Goal: Task Accomplishment & Management: Complete application form

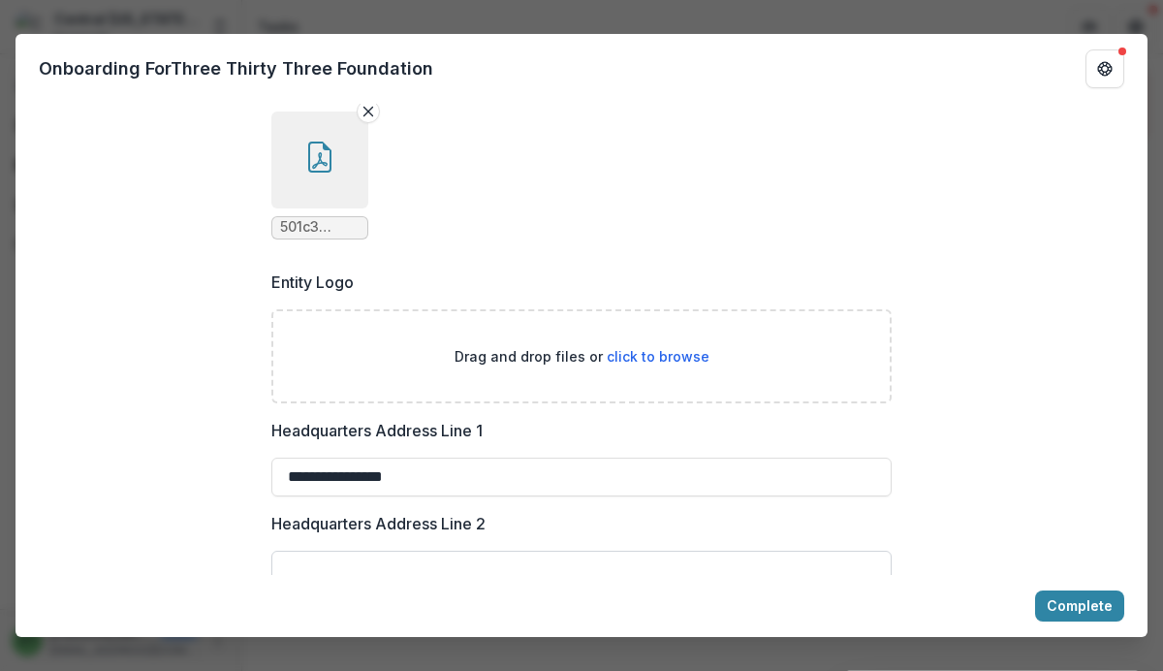
scroll to position [1274, 0]
click at [666, 365] on span "click to browse" at bounding box center [658, 357] width 103 height 16
type input "**********"
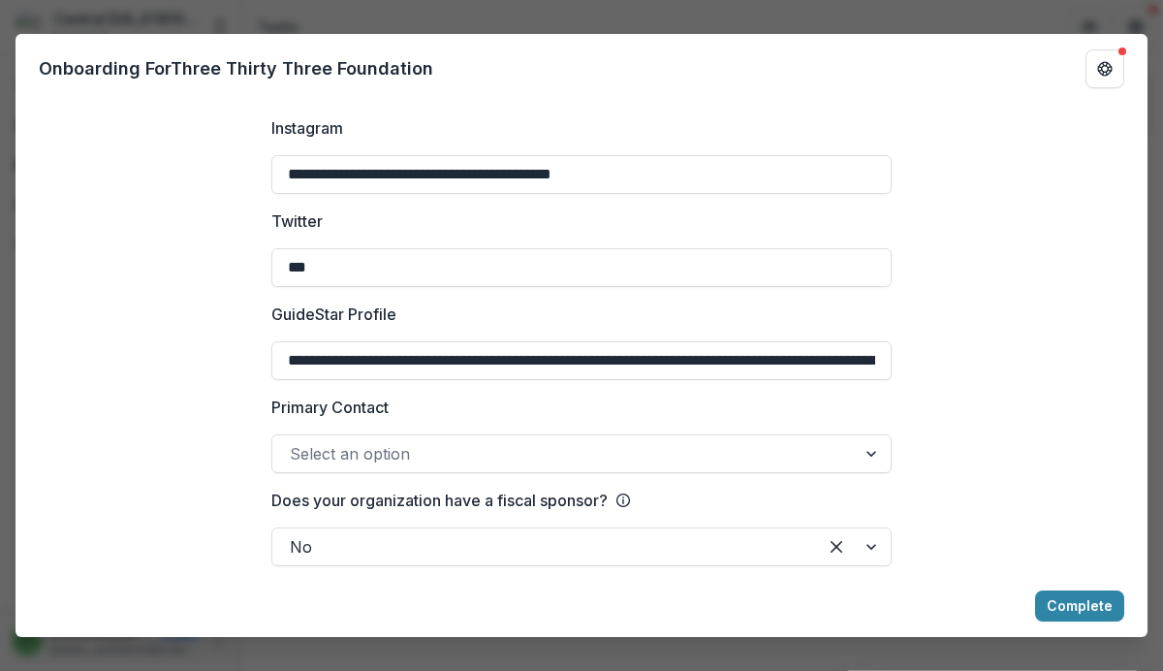
scroll to position [3093, 0]
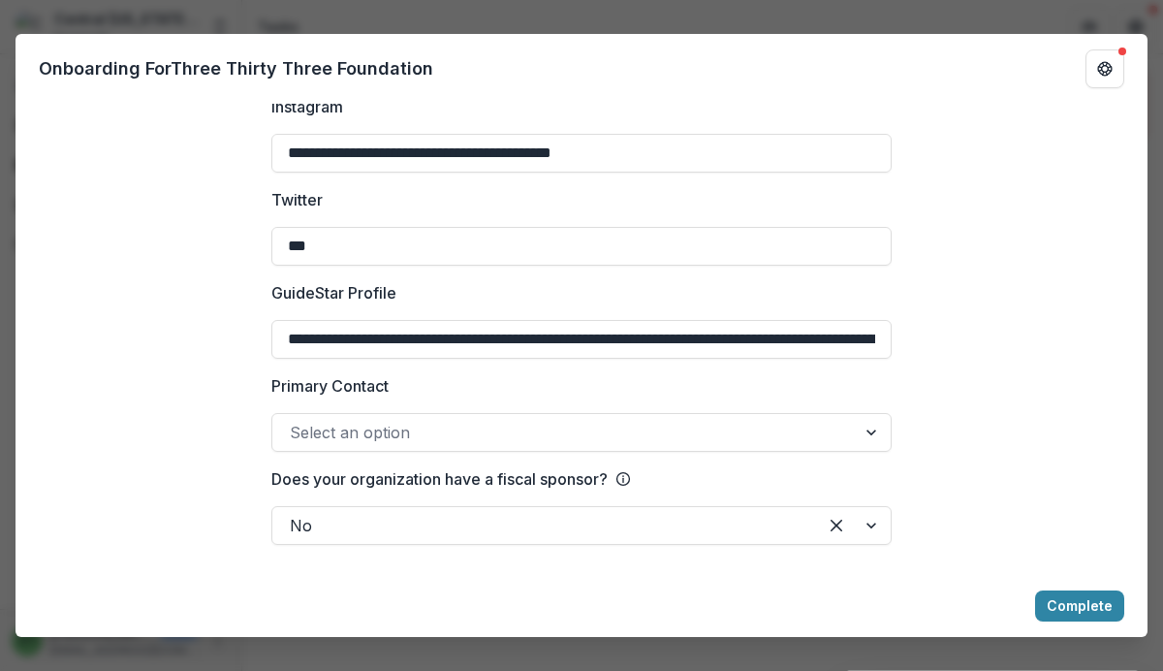
click at [868, 430] on div at bounding box center [873, 432] width 35 height 37
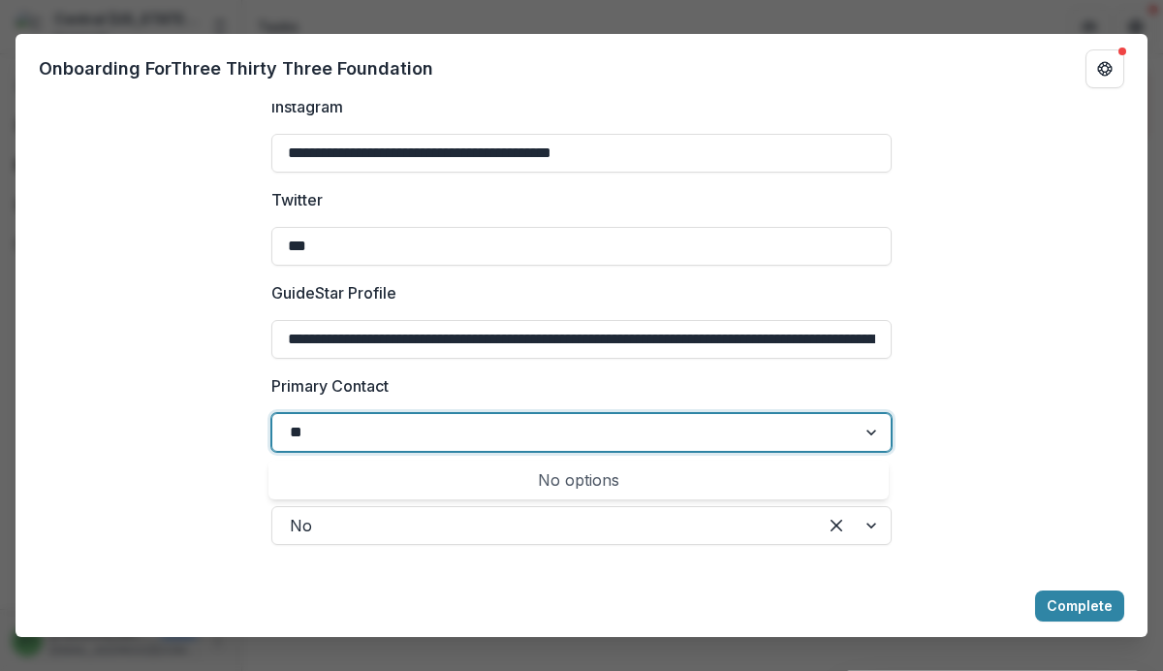
scroll to position [3091, 0]
type input "**********"
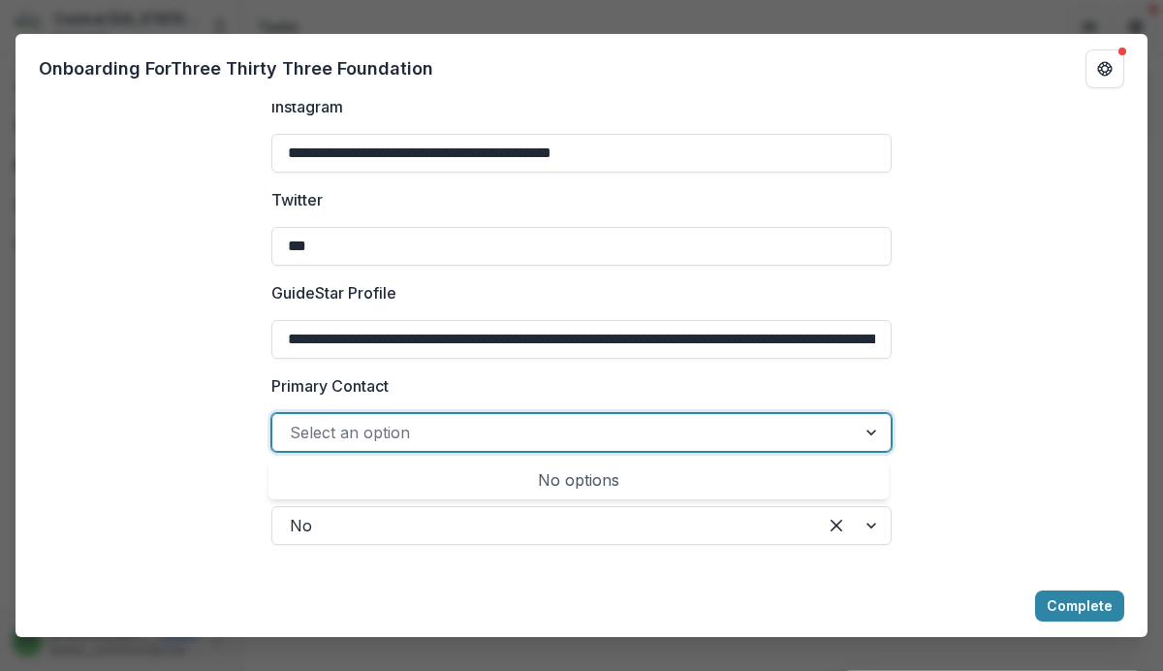
click at [866, 433] on div at bounding box center [873, 432] width 35 height 37
click at [867, 430] on div at bounding box center [873, 432] width 35 height 37
click at [867, 431] on div at bounding box center [873, 432] width 35 height 37
type input "**********"
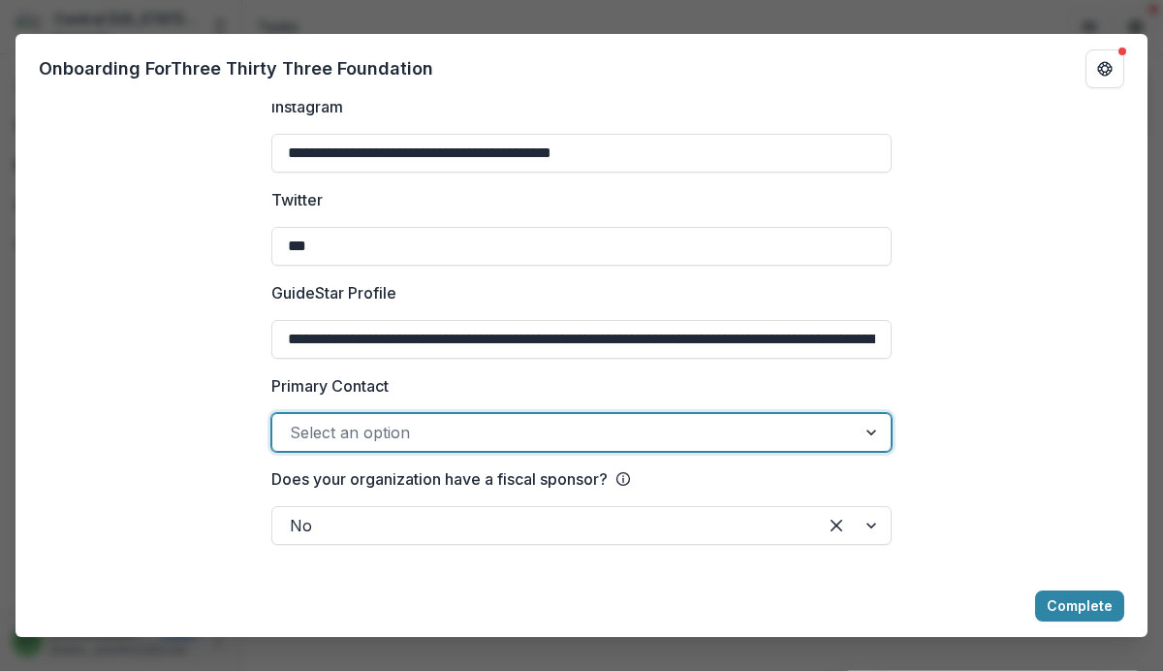
click at [869, 429] on div at bounding box center [873, 432] width 35 height 37
click at [752, 420] on div at bounding box center [564, 432] width 549 height 27
type input "**********"
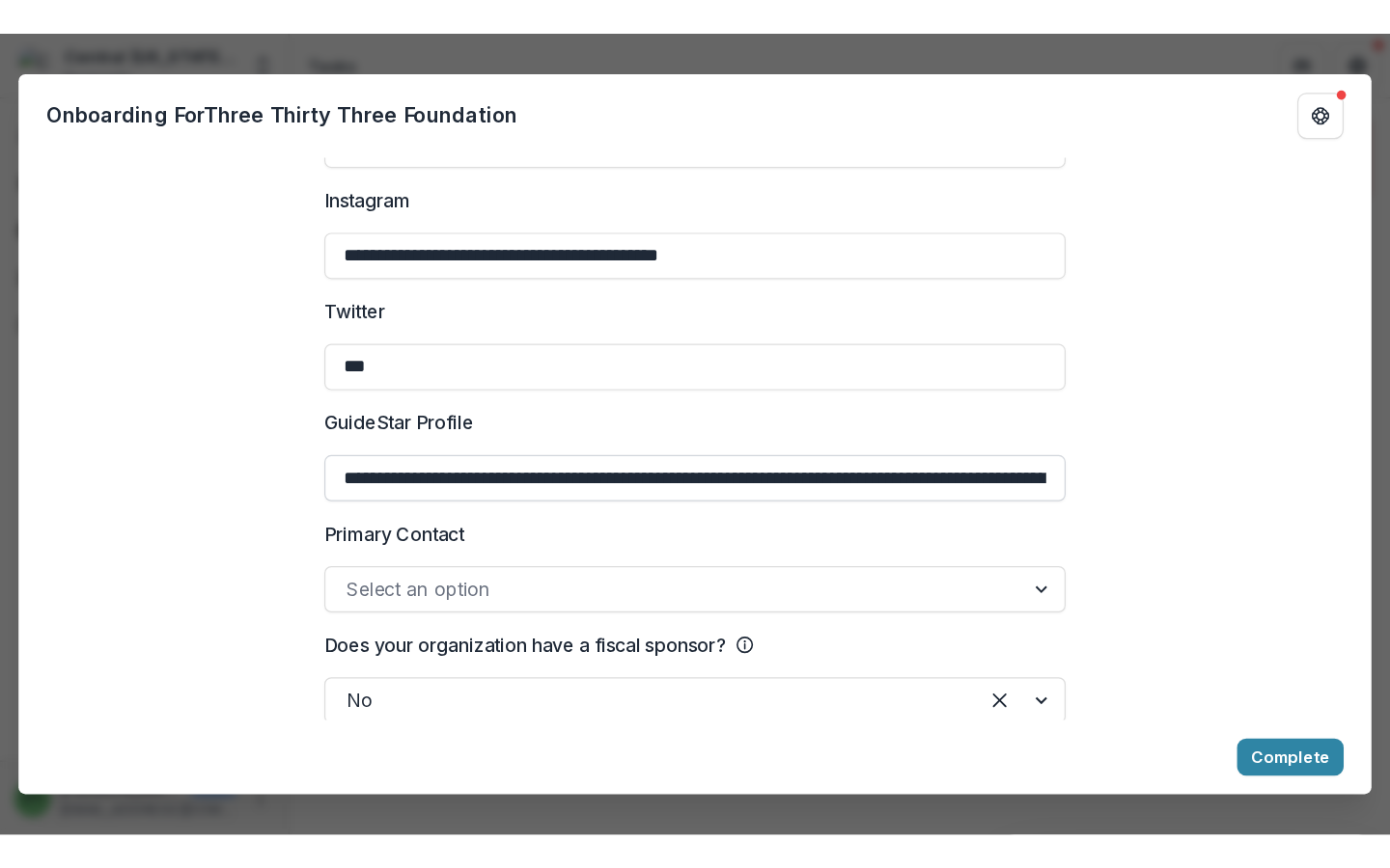
scroll to position [3079, 0]
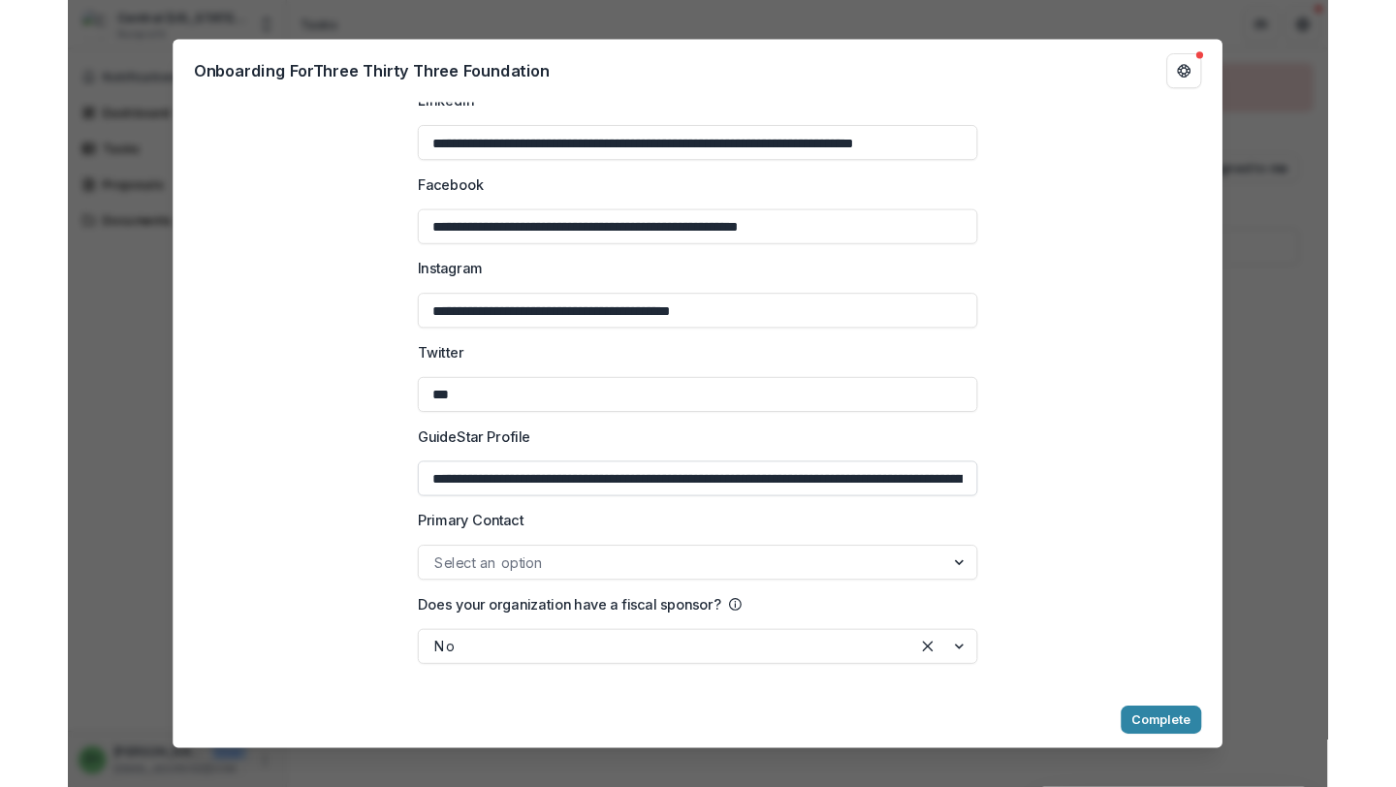
scroll to position [2968, 0]
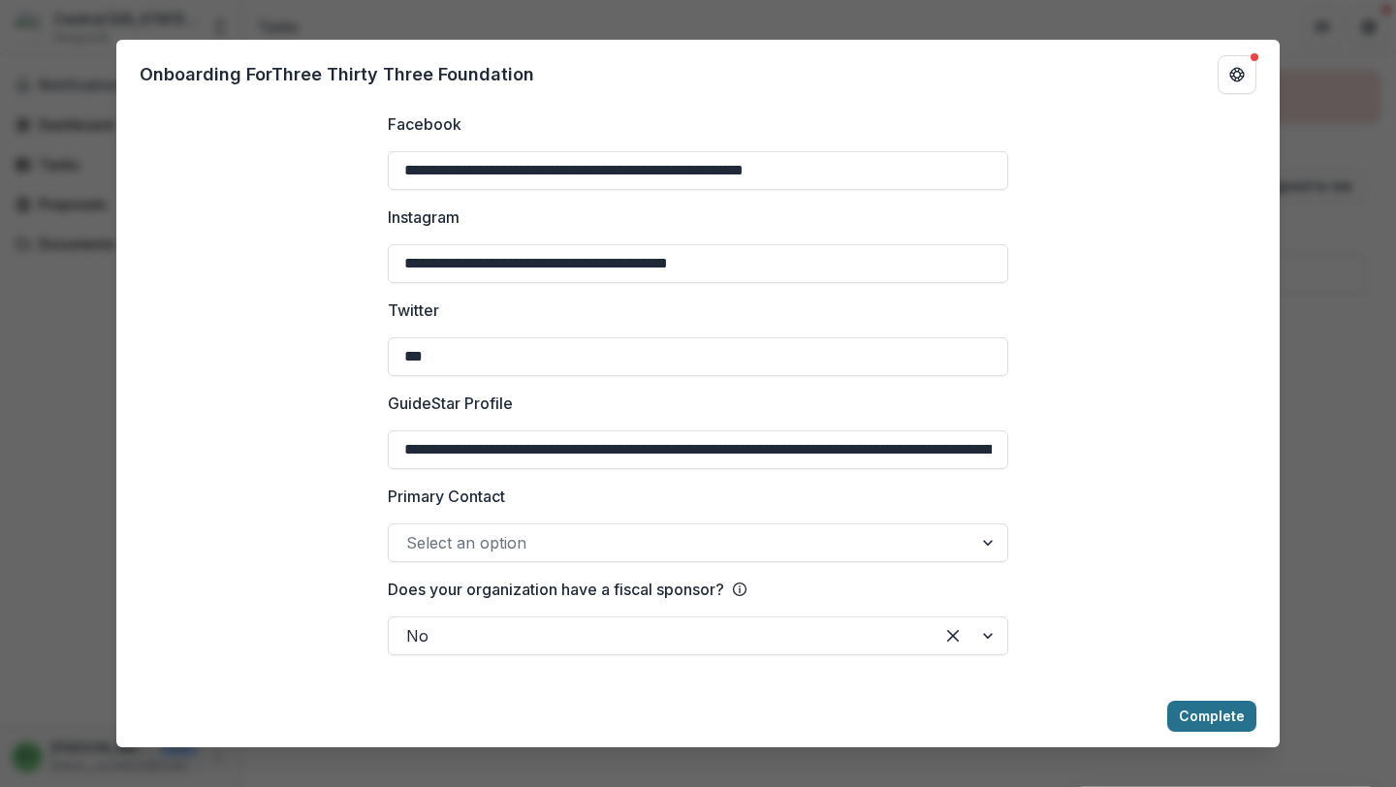
click at [1162, 670] on button "Complete" at bounding box center [1211, 716] width 89 height 31
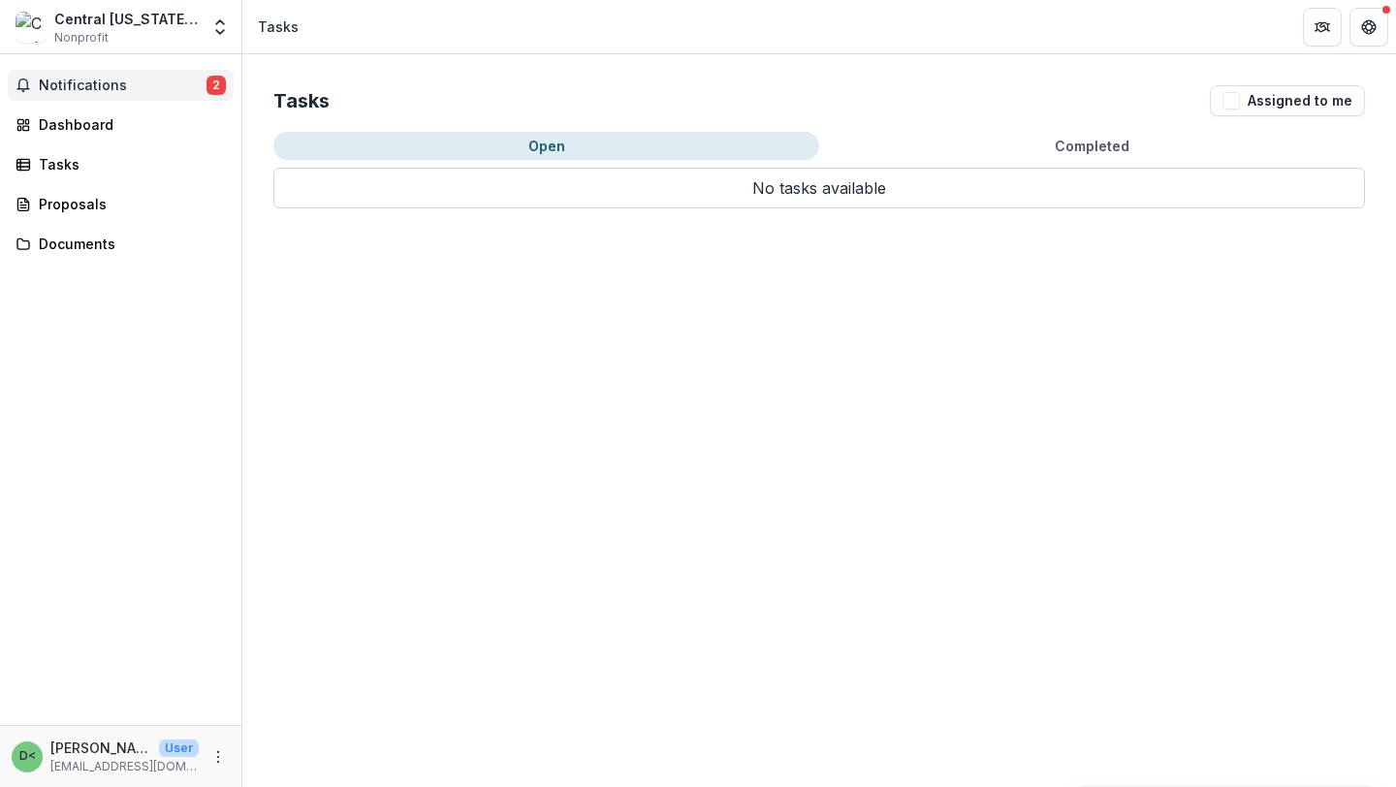
click at [103, 83] on span "Notifications" at bounding box center [123, 86] width 168 height 16
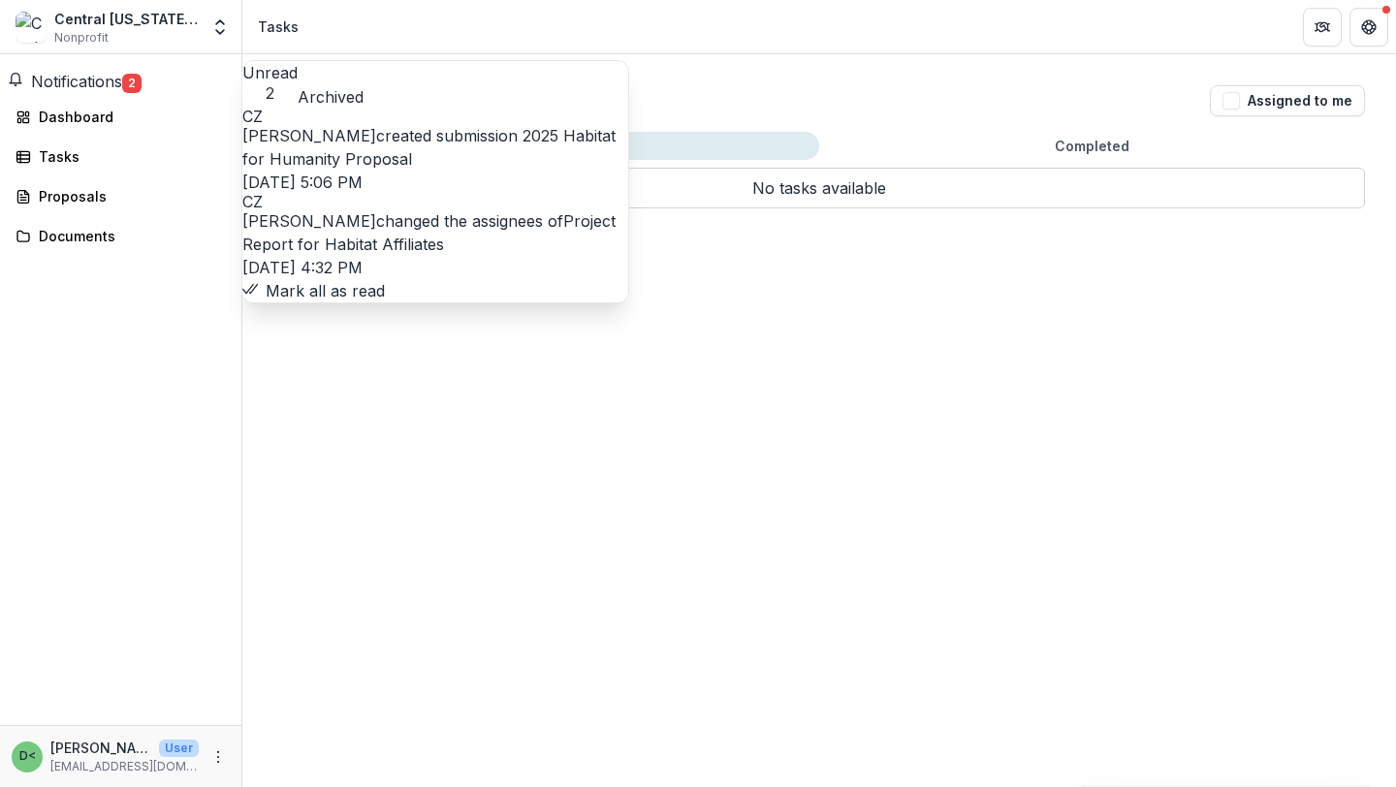
click at [473, 245] on link "Project Report for Habitat Affiliates" at bounding box center [428, 232] width 373 height 43
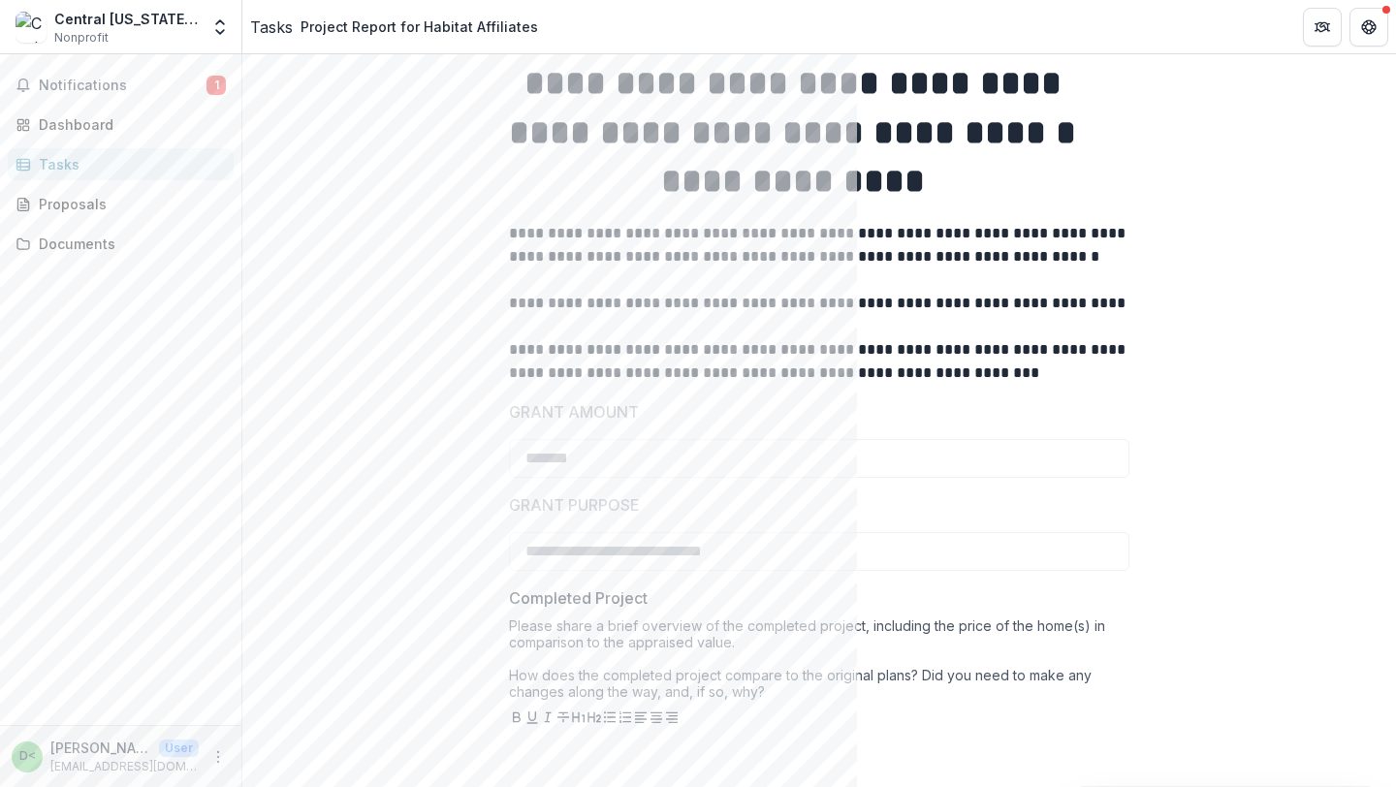
scroll to position [232, 0]
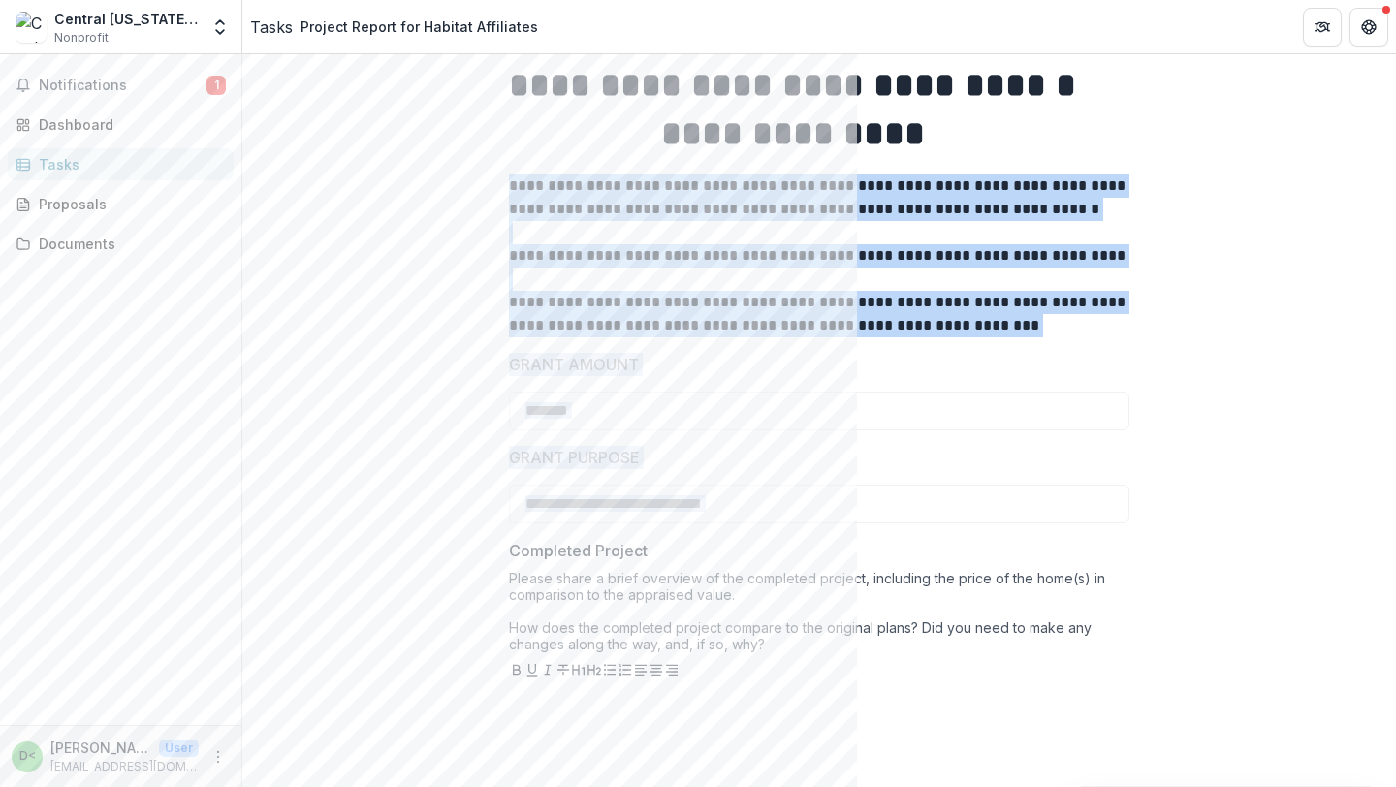
drag, startPoint x: 359, startPoint y: 150, endPoint x: 566, endPoint y: 504, distance: 410.1
copy div "**********"
click at [698, 353] on label "GRANT AMOUNT" at bounding box center [813, 364] width 609 height 23
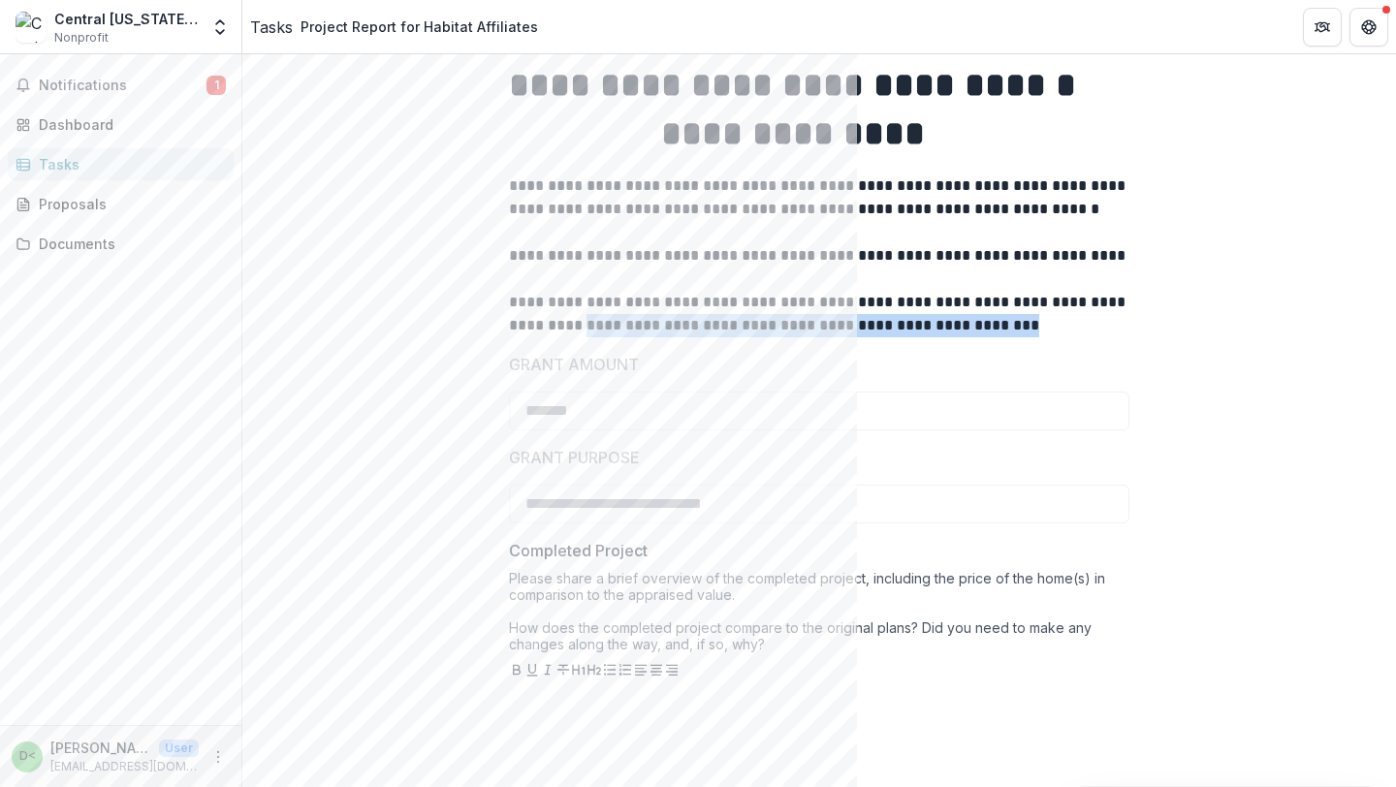
drag, startPoint x: 400, startPoint y: 295, endPoint x: 813, endPoint y: 314, distance: 413.4
copy p "**********"
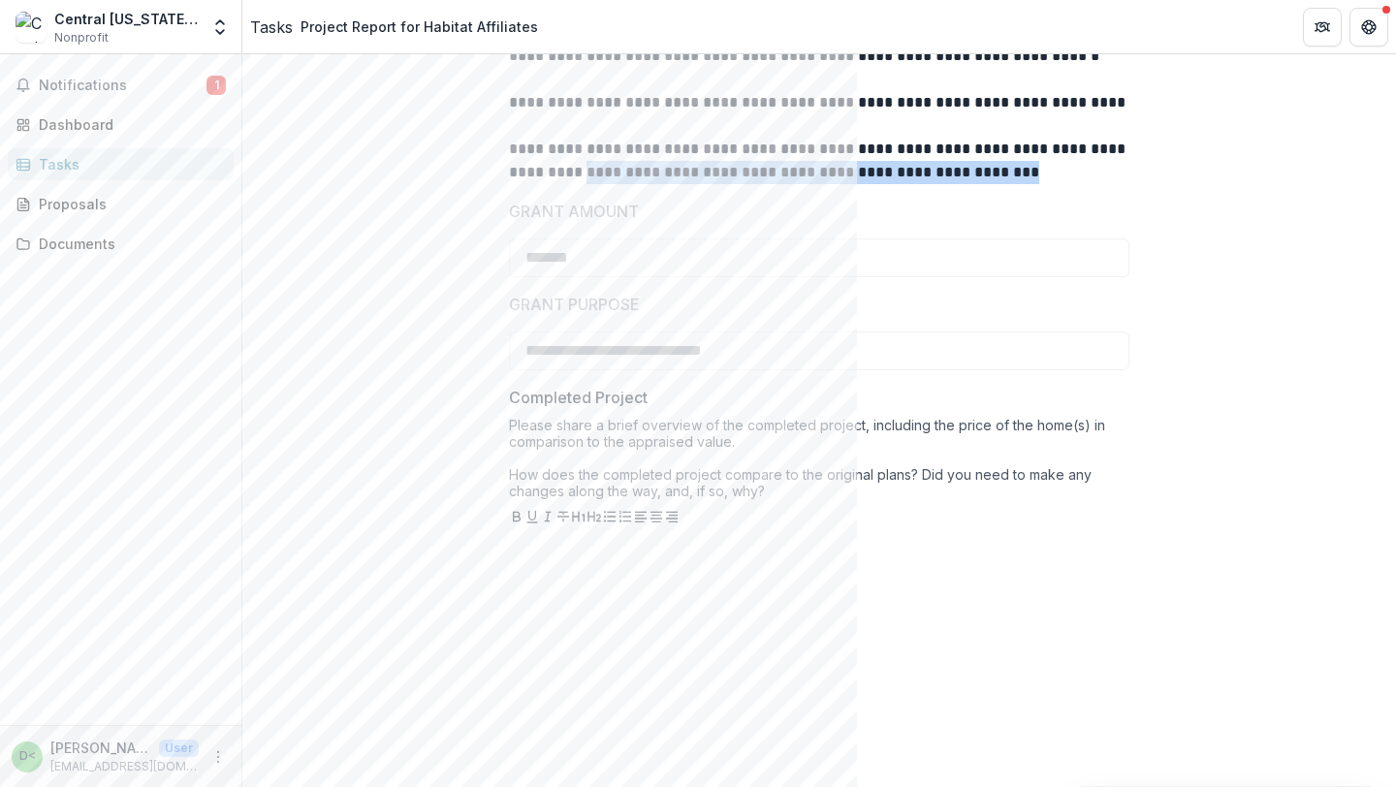
scroll to position [412, 0]
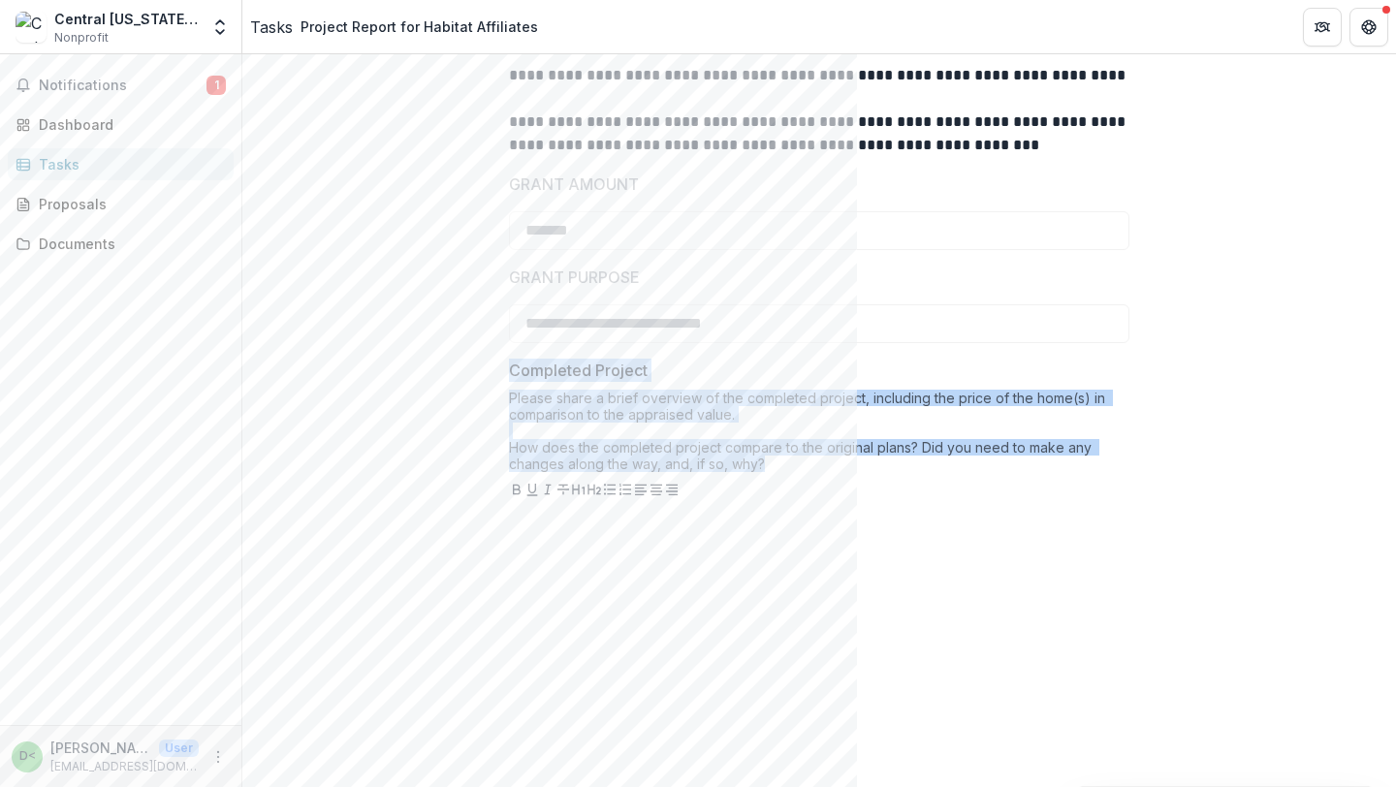
drag, startPoint x: 361, startPoint y: 337, endPoint x: 653, endPoint y: 428, distance: 306.6
click at [653, 428] on div "Completed Project Please share a brief overview of the completed project, inclu…" at bounding box center [819, 680] width 620 height 643
copy div "Completed Project Please share a brief overview of the completed project, inclu…"
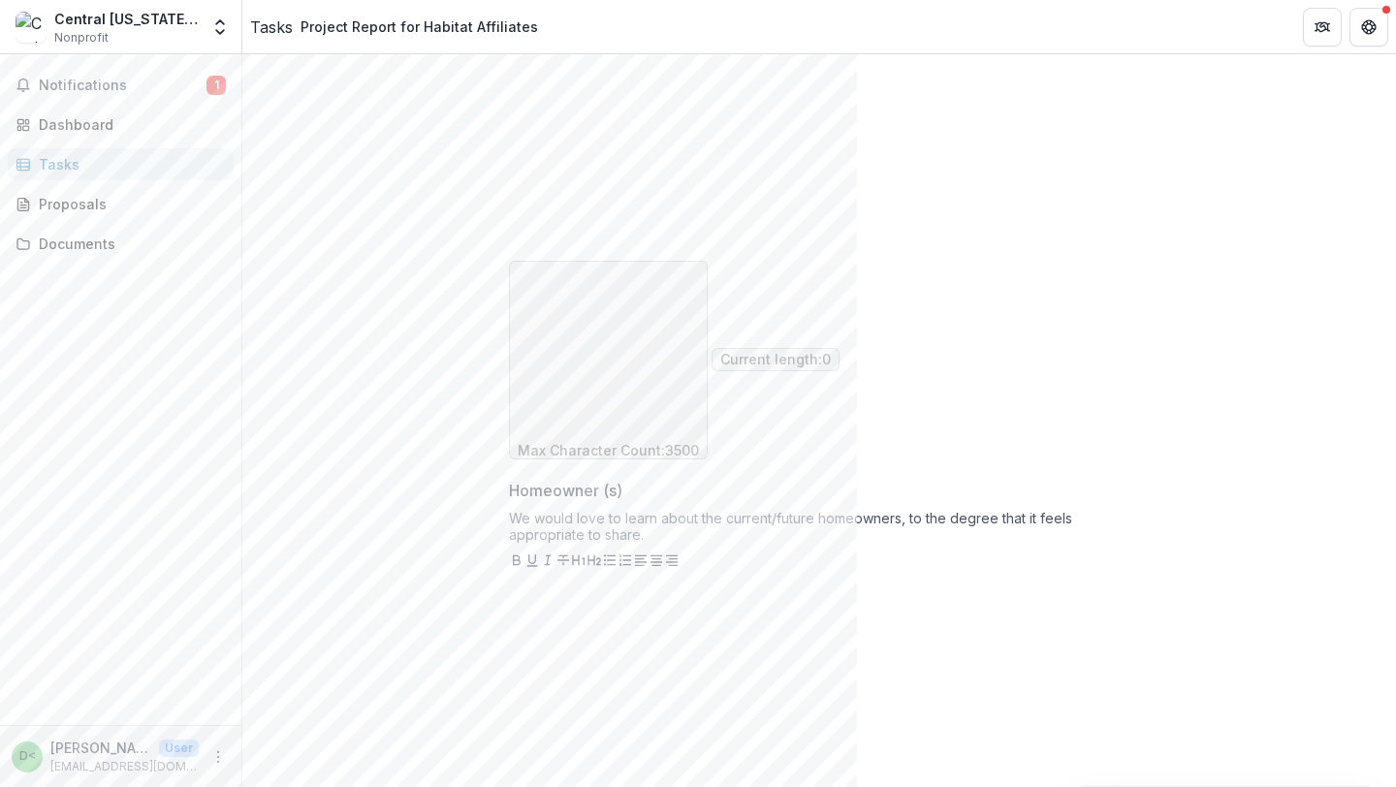
scroll to position [948, 0]
drag, startPoint x: 354, startPoint y: 302, endPoint x: 541, endPoint y: 355, distance: 194.3
copy div "Homeowner (s) We would love to learn about the current/future homeowners, to th…"
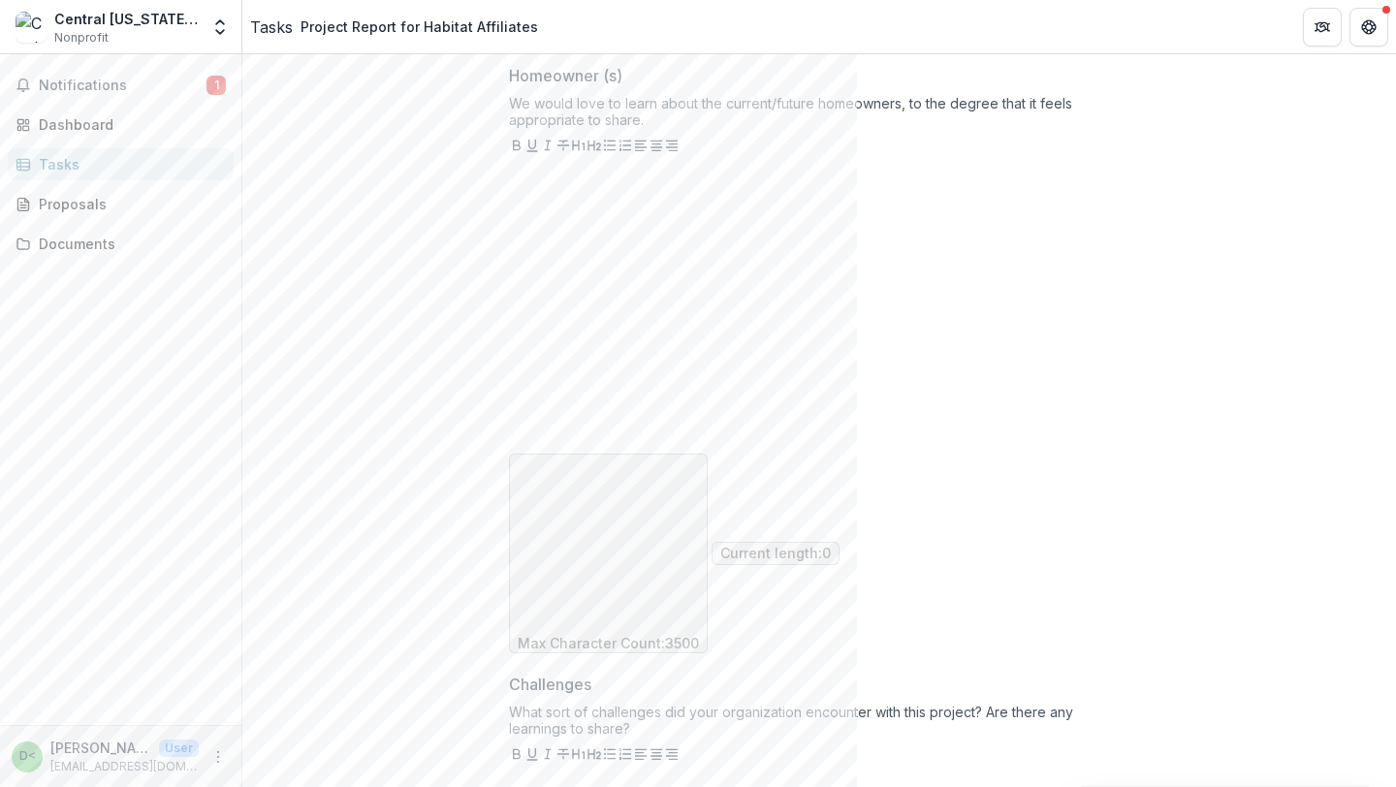
scroll to position [1368, 0]
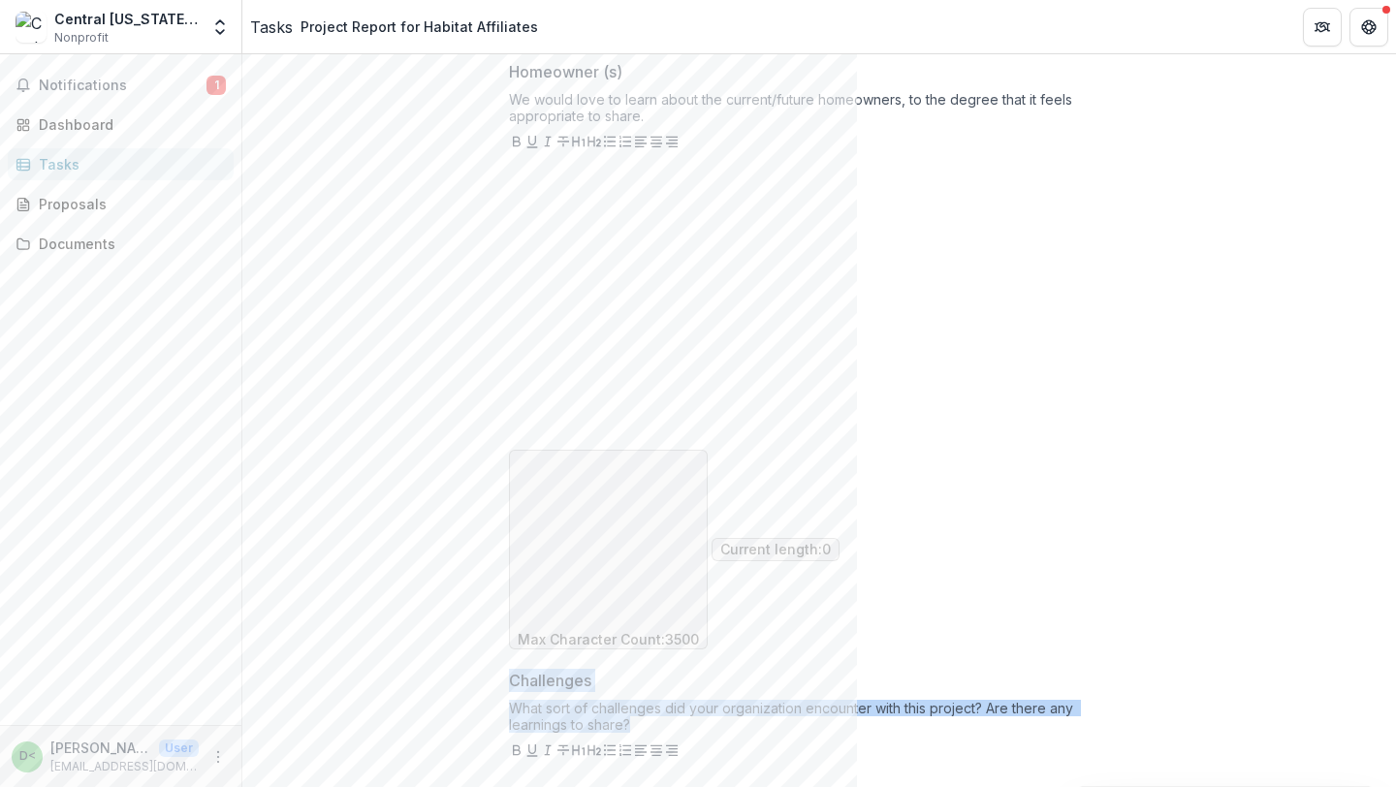
drag, startPoint x: 360, startPoint y: 350, endPoint x: 524, endPoint y: 410, distance: 175.4
click at [524, 410] on div "**********" at bounding box center [818, 562] width 651 height 3405
copy div "Challenges What sort of challenges did your organization encounter with this pr…"
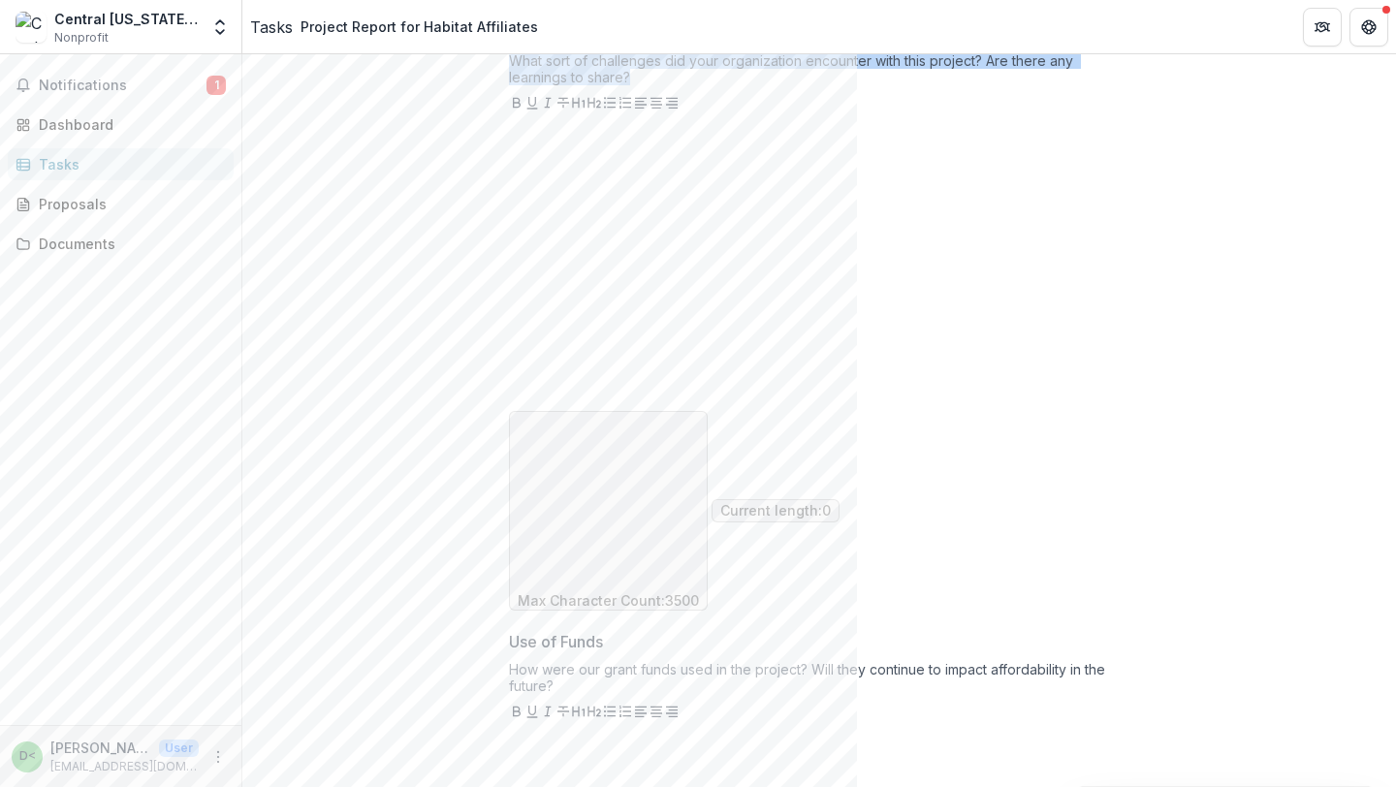
scroll to position [2020, 0]
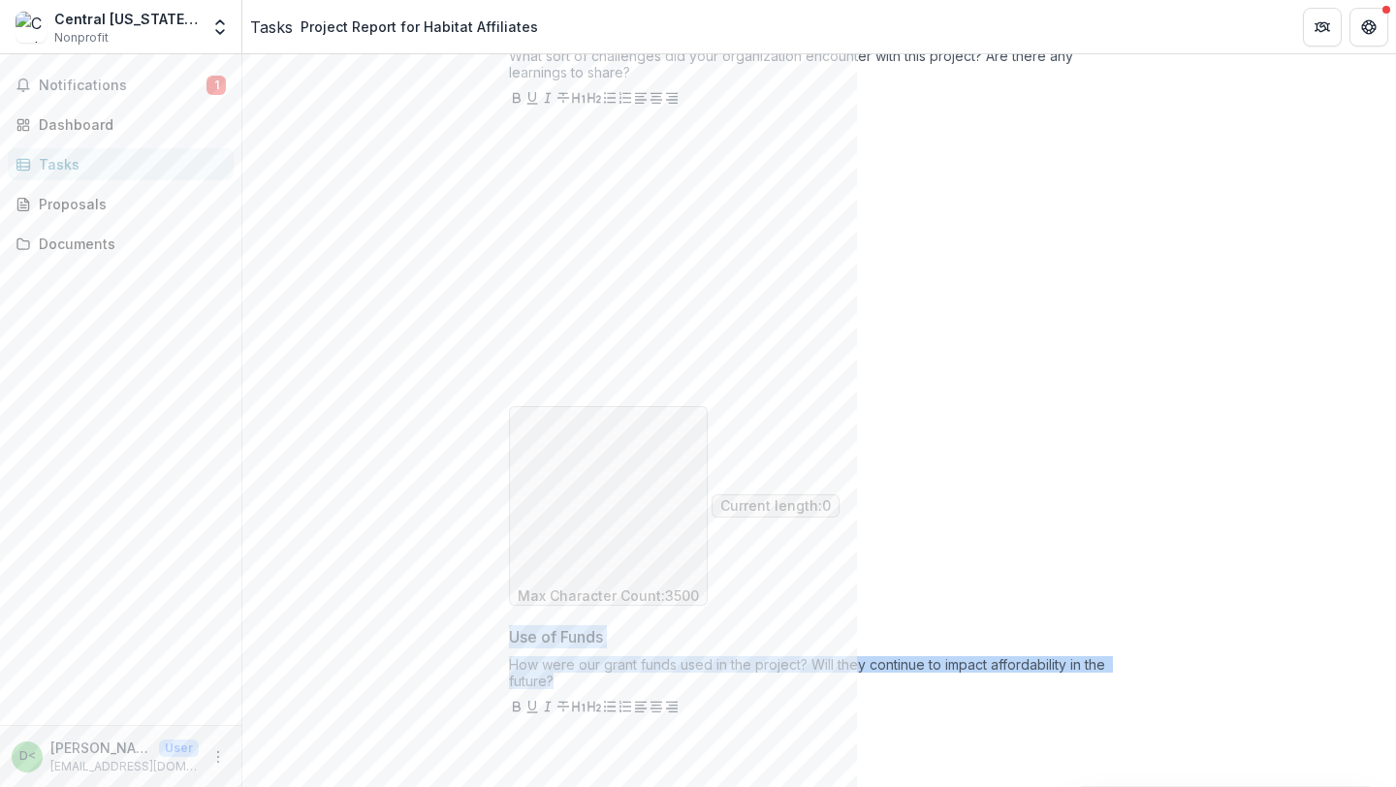
drag, startPoint x: 420, startPoint y: 207, endPoint x: 358, endPoint y: 174, distance: 70.2
copy div "Use of Funds How were our grant funds used in the project? Will they continue t…"
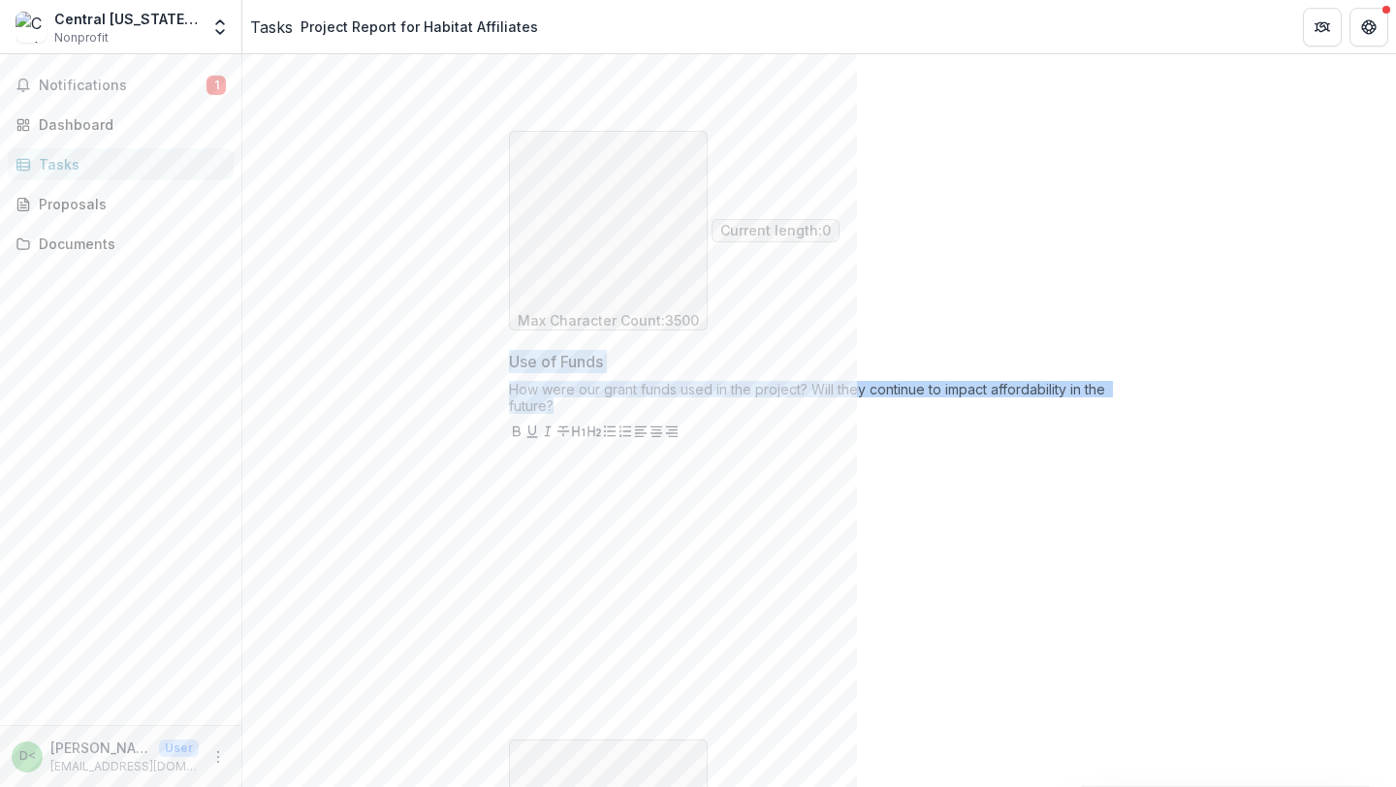
scroll to position [2300, 0]
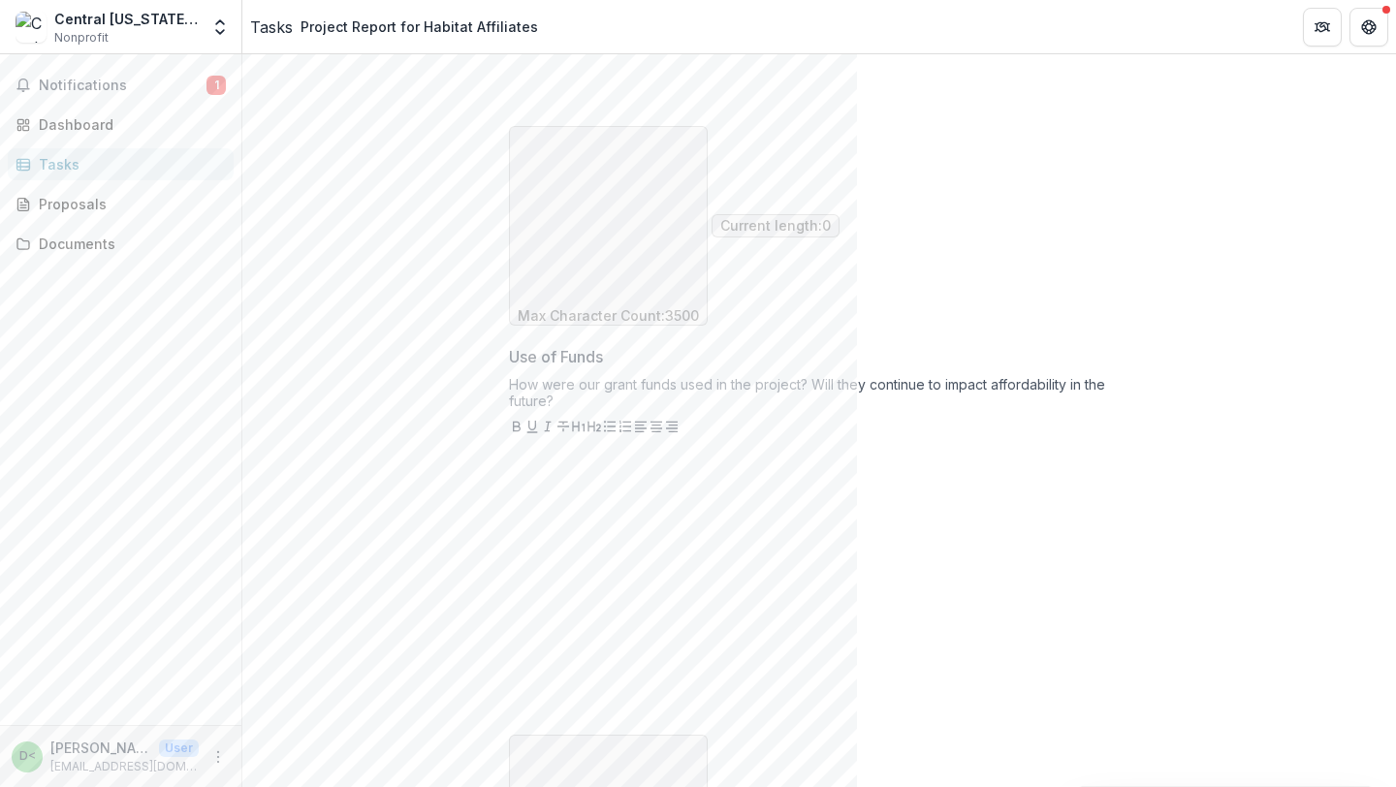
drag, startPoint x: 804, startPoint y: 368, endPoint x: 348, endPoint y: 333, distance: 457.9
copy div "Budget Report * Please include a final budget report for the whole program/proj…"
drag, startPoint x: 855, startPoint y: 550, endPoint x: 352, endPoint y: 520, distance: 503.9
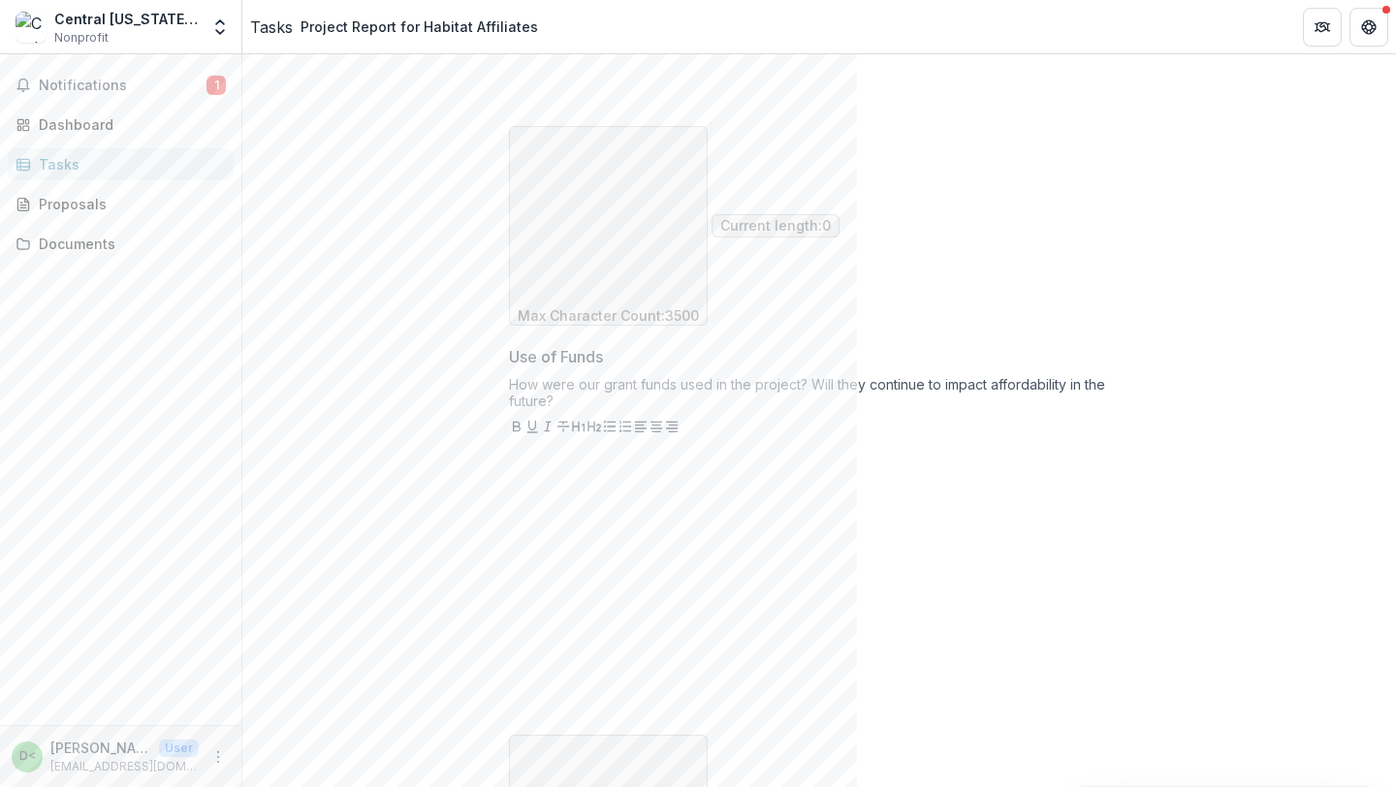
copy div "Optional Uploads Please feel free to share photos or other documents relevant t…"
